Goal: Task Accomplishment & Management: Use online tool/utility

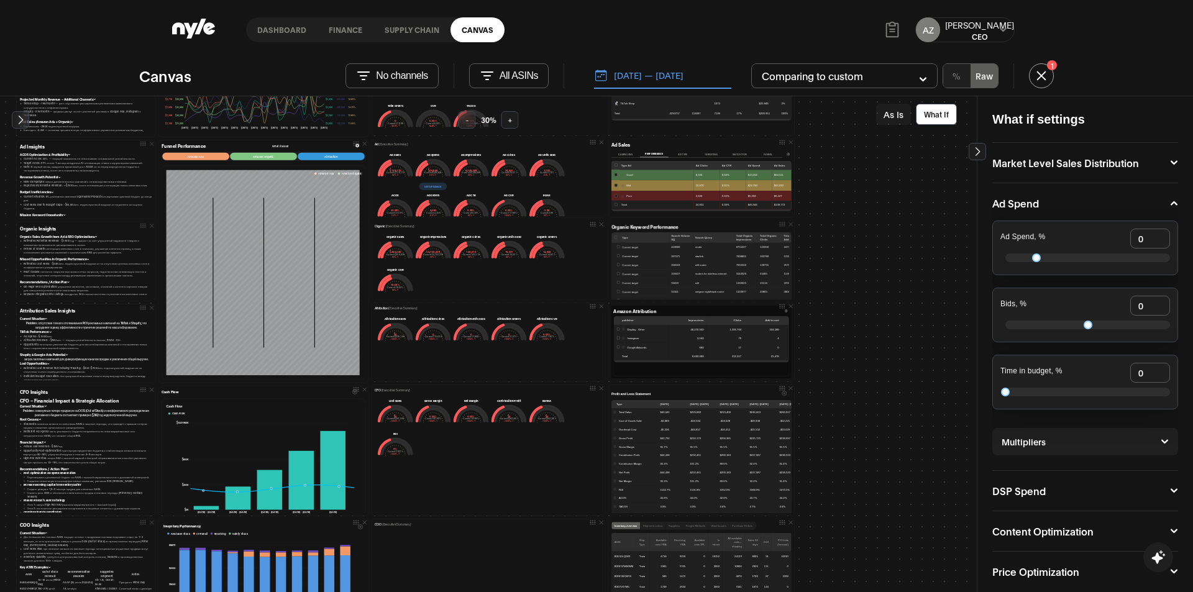
scroll to position [186, 0]
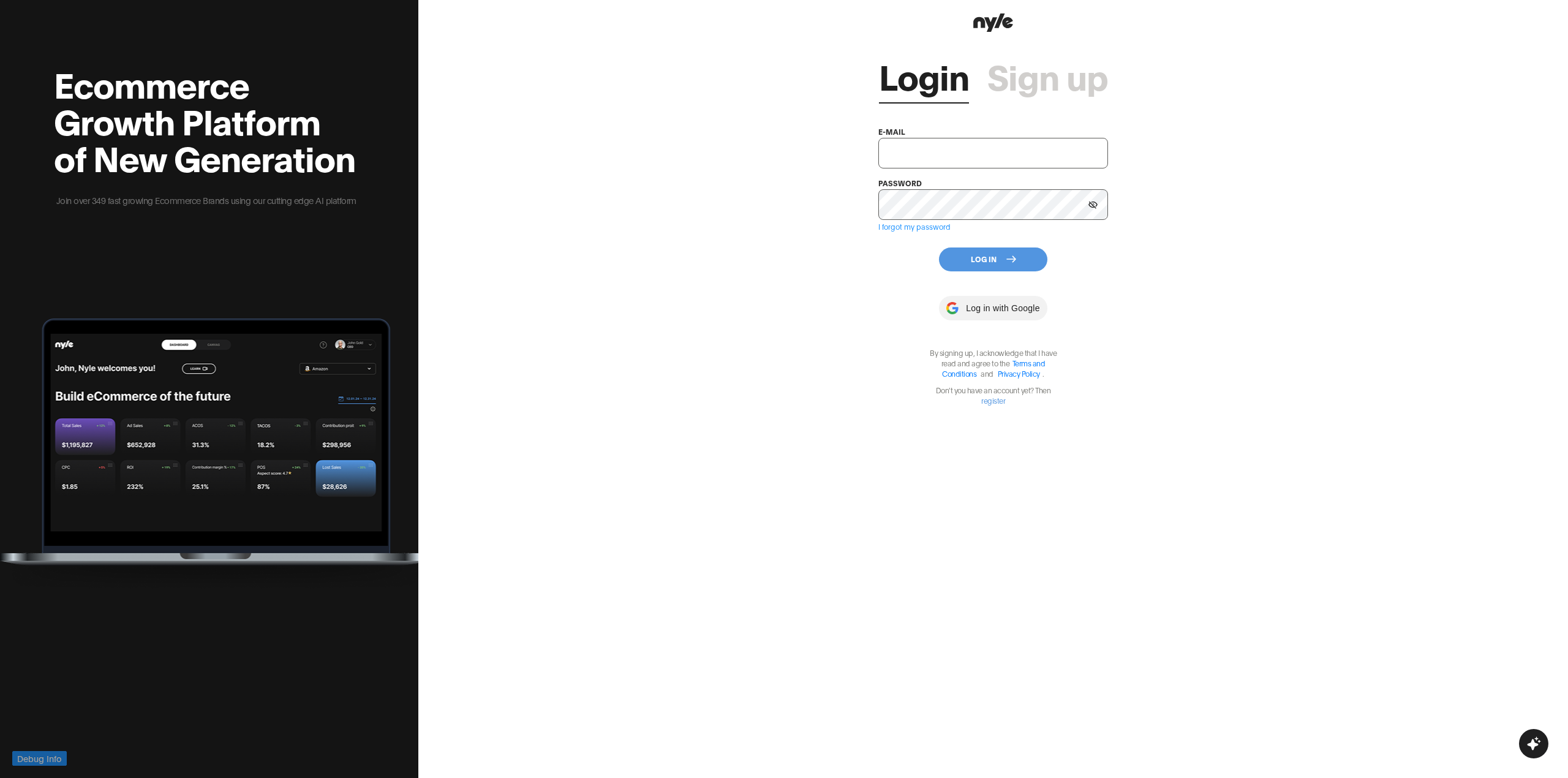
type input "showroom@nyle.ai"
click at [1008, 255] on icon at bounding box center [1011, 259] width 10 height 10
